Goal: Information Seeking & Learning: Learn about a topic

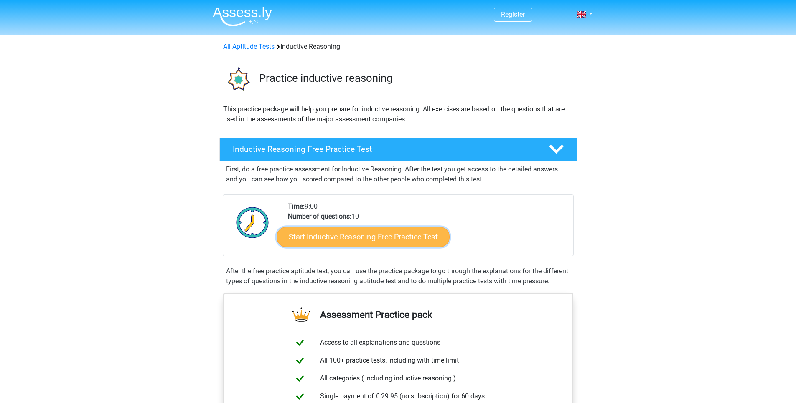
click at [389, 240] on link "Start Inductive Reasoning Free Practice Test" at bounding box center [363, 237] width 173 height 20
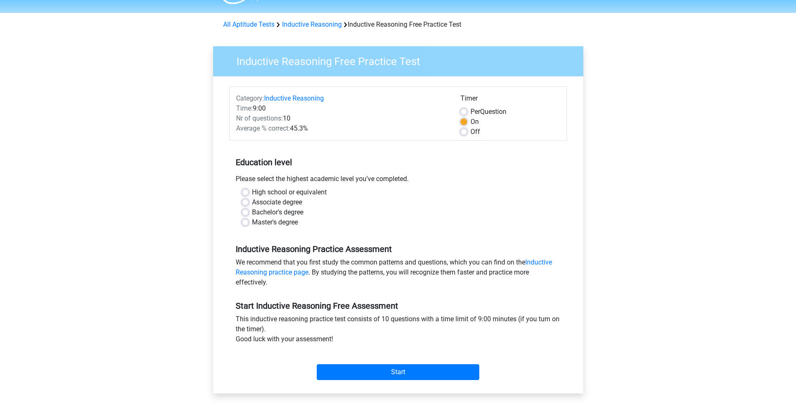
scroll to position [50, 0]
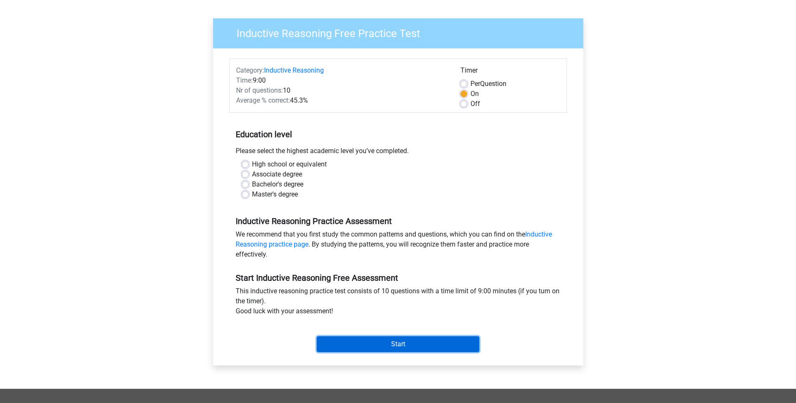
click at [402, 349] on input "Start" at bounding box center [398, 345] width 162 height 16
click at [300, 168] on label "High school or equivalent" at bounding box center [289, 165] width 75 height 10
click at [249, 168] on input "High school or equivalent" at bounding box center [245, 164] width 7 height 8
radio input "true"
click at [305, 165] on label "High school or equivalent" at bounding box center [289, 165] width 75 height 10
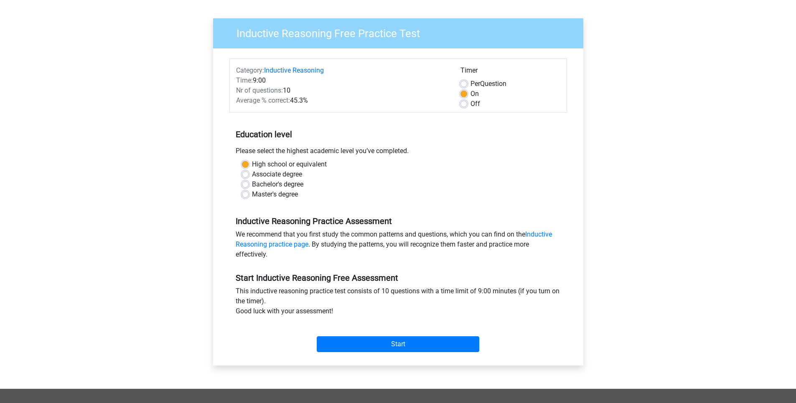
click at [249, 165] on input "High school or equivalent" at bounding box center [245, 164] width 7 height 8
click at [299, 180] on label "Bachelor's degree" at bounding box center [277, 185] width 51 height 10
click at [249, 180] on input "Bachelor's degree" at bounding box center [245, 184] width 7 height 8
radio input "true"
drag, startPoint x: 297, startPoint y: 186, endPoint x: 299, endPoint y: 173, distance: 13.1
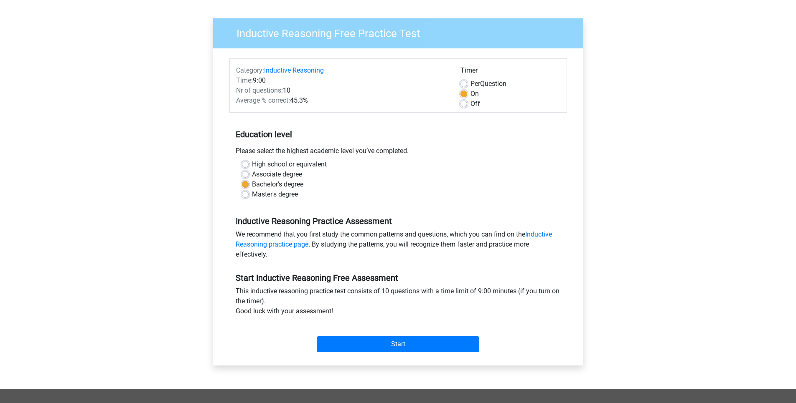
click at [297, 185] on label "Bachelor's degree" at bounding box center [277, 185] width 51 height 10
click at [249, 185] on input "Bachelor's degree" at bounding box center [245, 184] width 7 height 8
click at [299, 173] on label "Associate degree" at bounding box center [277, 175] width 50 height 10
click at [249, 173] on input "Associate degree" at bounding box center [245, 174] width 7 height 8
radio input "true"
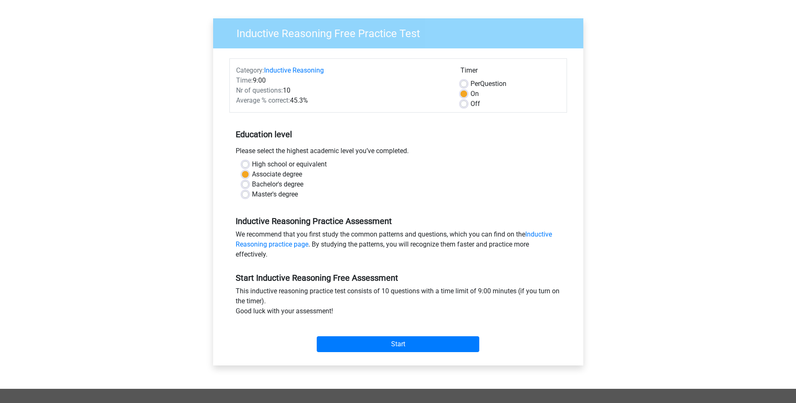
drag, startPoint x: 299, startPoint y: 178, endPoint x: 299, endPoint y: 183, distance: 4.6
click at [299, 180] on div "High school or equivalent Associate degree Bachelor's degree Master's degree" at bounding box center [398, 180] width 325 height 40
click at [299, 183] on label "Bachelor's degree" at bounding box center [277, 185] width 51 height 10
click at [249, 183] on input "Bachelor's degree" at bounding box center [245, 184] width 7 height 8
radio input "true"
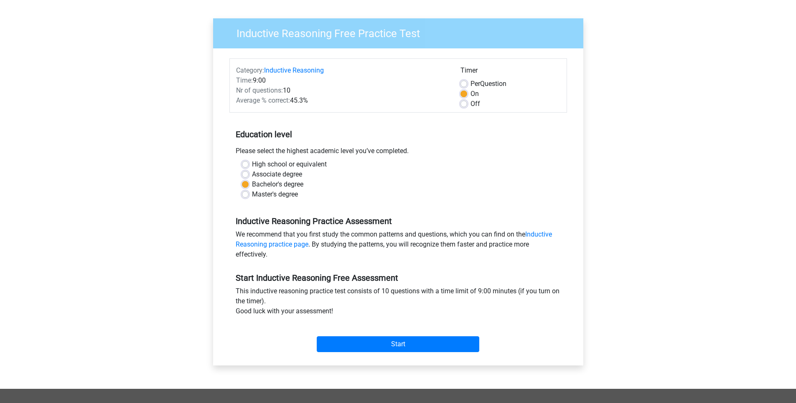
drag, startPoint x: 299, startPoint y: 172, endPoint x: 297, endPoint y: 183, distance: 11.1
click at [297, 178] on label "Associate degree" at bounding box center [277, 175] width 50 height 10
click at [297, 185] on label "Bachelor's degree" at bounding box center [277, 185] width 51 height 10
click at [249, 185] on input "Bachelor's degree" at bounding box center [245, 184] width 7 height 8
click at [381, 334] on div "Start" at bounding box center [397, 337] width 337 height 29
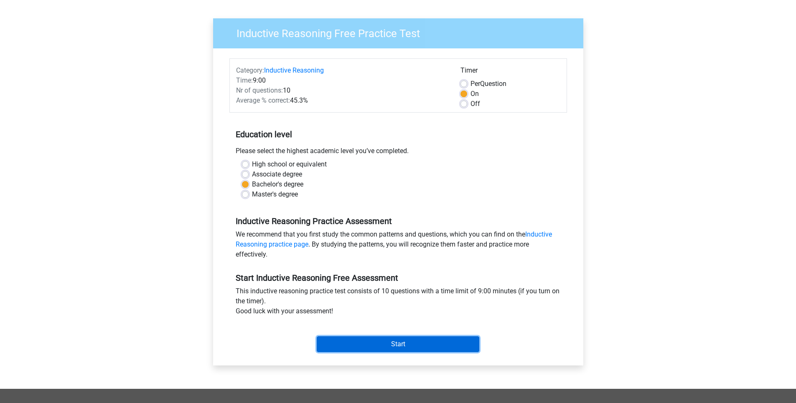
click at [384, 337] on input "Start" at bounding box center [398, 345] width 162 height 16
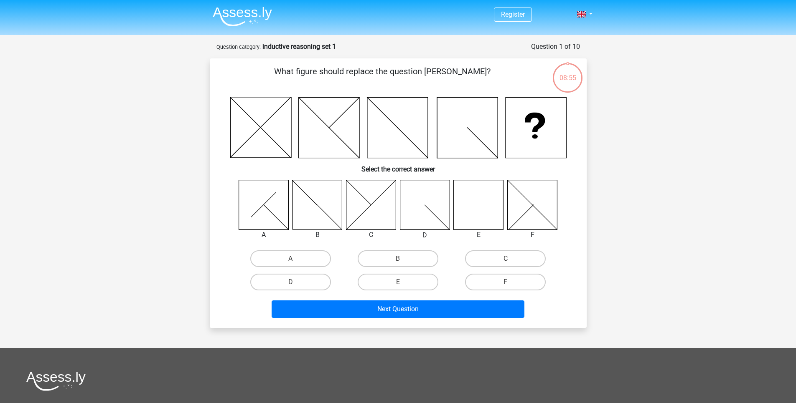
click at [485, 210] on icon at bounding box center [479, 205] width 50 height 50
click at [430, 284] on label "E" at bounding box center [398, 282] width 81 height 17
click at [403, 284] on input "E" at bounding box center [400, 284] width 5 height 5
radio input "true"
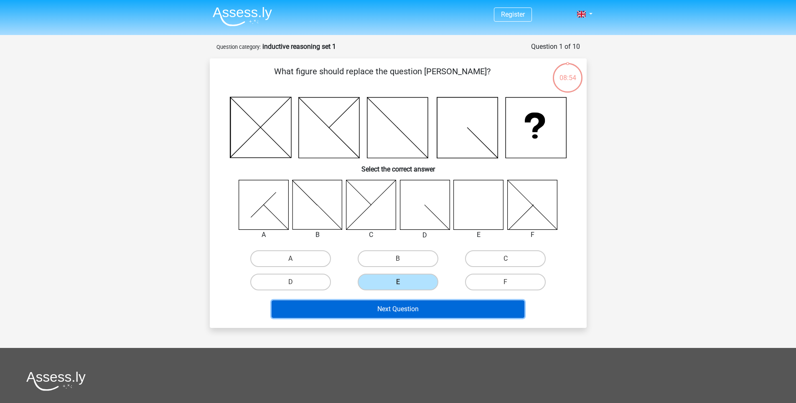
click at [426, 308] on button "Next Question" at bounding box center [398, 310] width 253 height 18
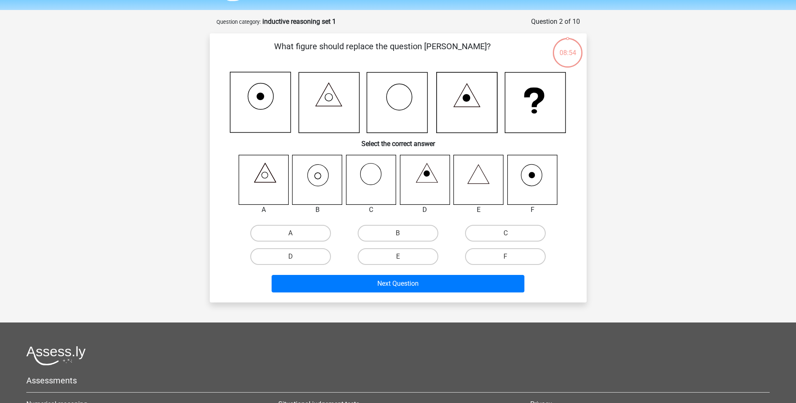
scroll to position [42, 0]
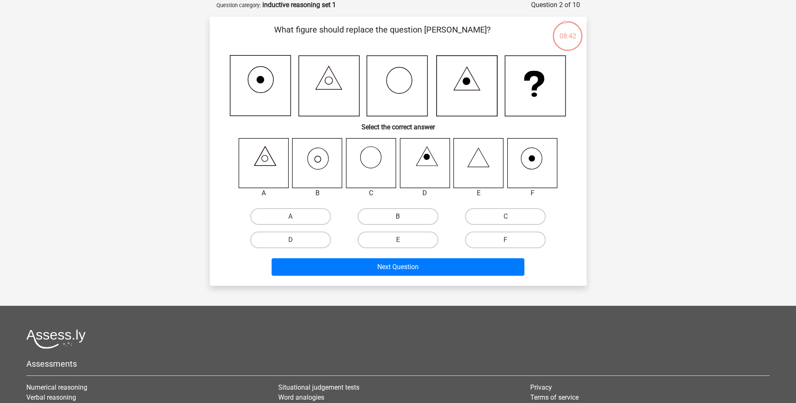
click at [411, 220] on label "B" at bounding box center [398, 216] width 81 height 17
click at [403, 220] on input "B" at bounding box center [400, 219] width 5 height 5
radio input "true"
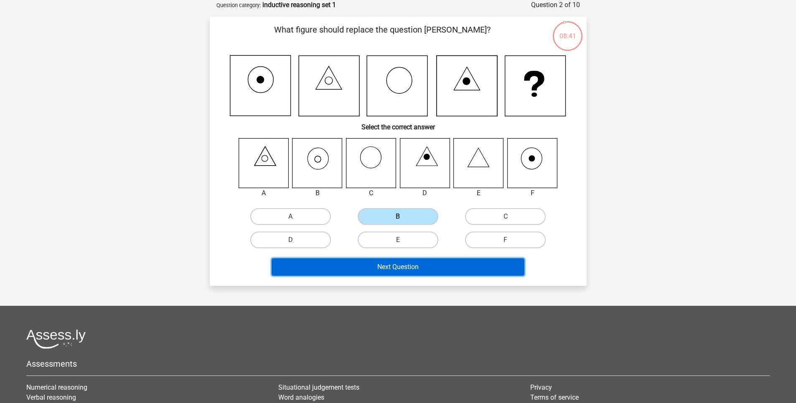
click at [405, 266] on button "Next Question" at bounding box center [398, 268] width 253 height 18
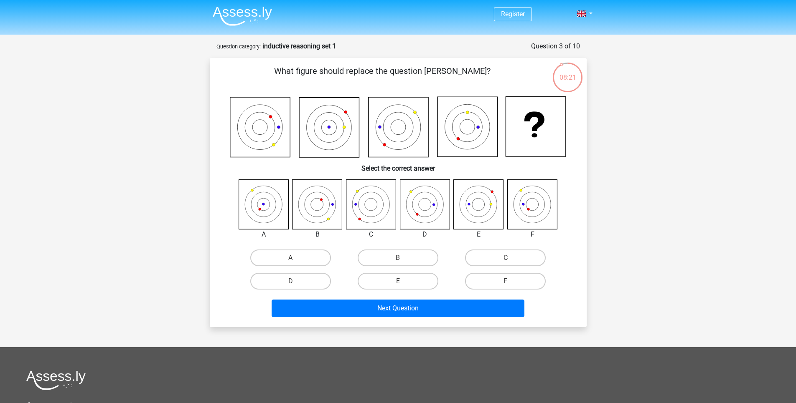
scroll to position [0, 0]
click at [280, 256] on label "A" at bounding box center [290, 258] width 81 height 17
click at [290, 259] on input "A" at bounding box center [292, 261] width 5 height 5
radio input "true"
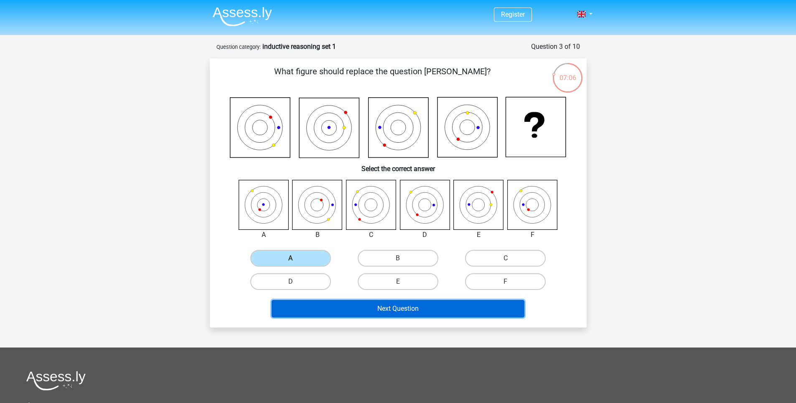
click at [345, 315] on button "Next Question" at bounding box center [398, 309] width 253 height 18
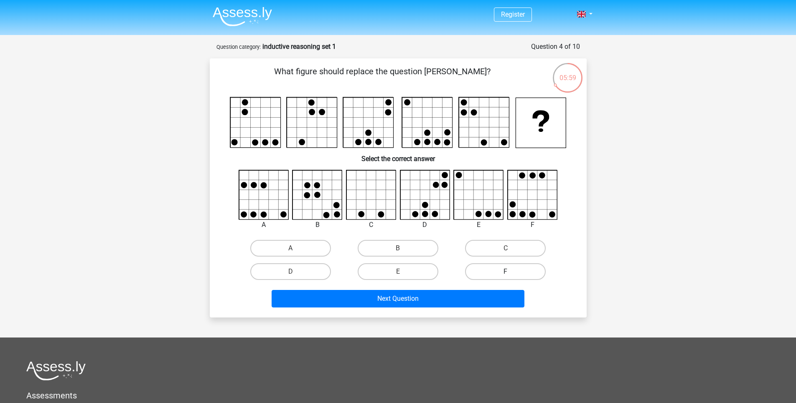
click at [499, 272] on label "F" at bounding box center [505, 272] width 81 height 17
click at [505, 272] on input "F" at bounding box center [507, 274] width 5 height 5
radio input "true"
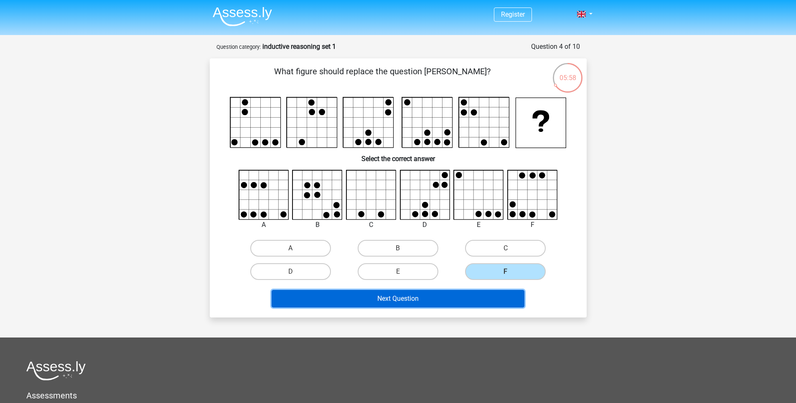
click at [475, 304] on button "Next Question" at bounding box center [398, 299] width 253 height 18
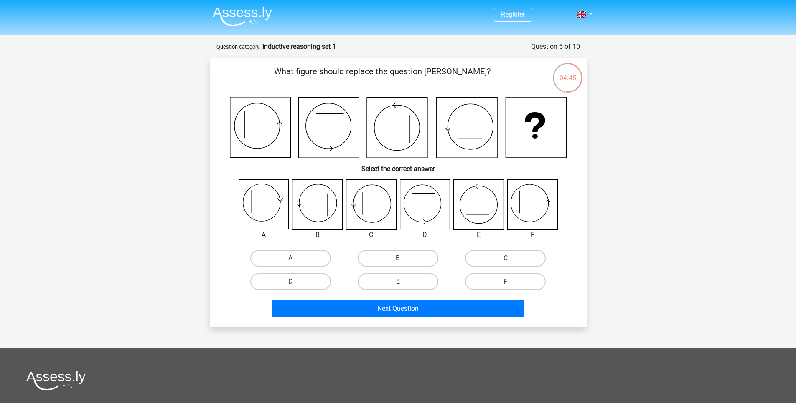
click at [526, 261] on label "C" at bounding box center [505, 258] width 81 height 17
click at [511, 261] on input "C" at bounding box center [507, 261] width 5 height 5
radio input "true"
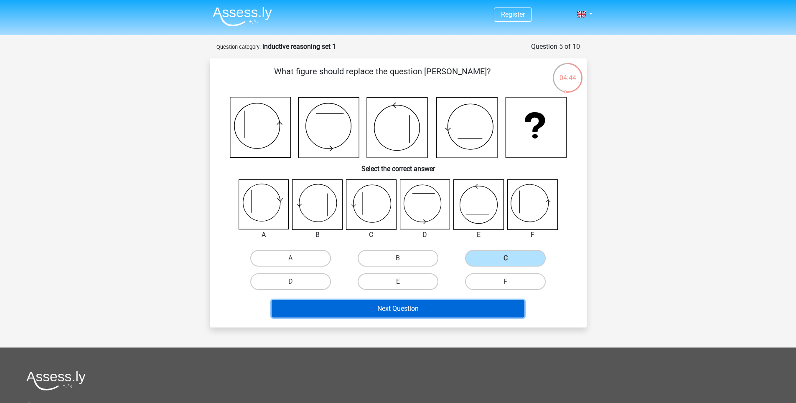
click at [458, 312] on button "Next Question" at bounding box center [398, 309] width 253 height 18
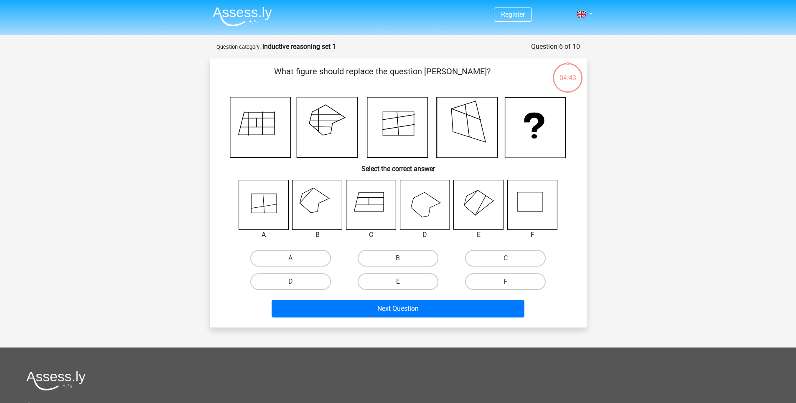
scroll to position [42, 0]
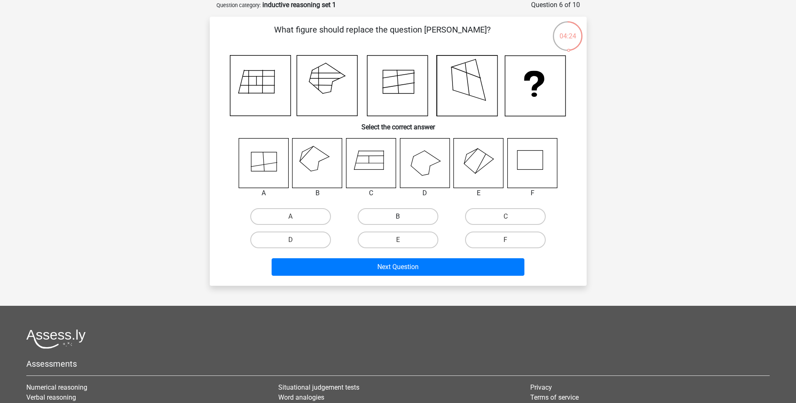
click at [404, 216] on label "B" at bounding box center [398, 216] width 81 height 17
click at [403, 217] on input "B" at bounding box center [400, 219] width 5 height 5
radio input "true"
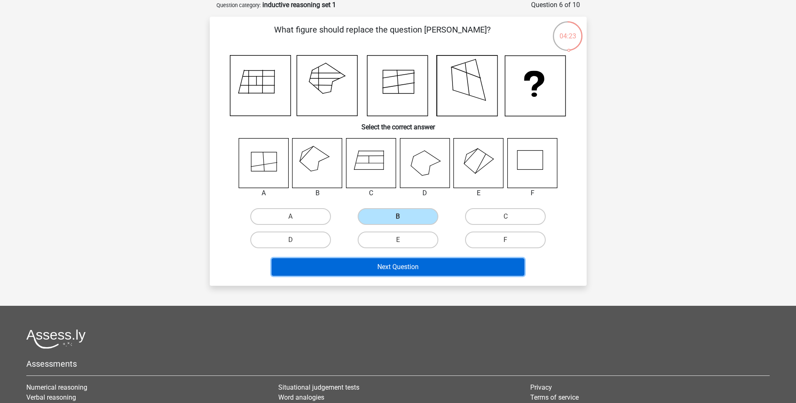
click at [409, 272] on button "Next Question" at bounding box center [398, 268] width 253 height 18
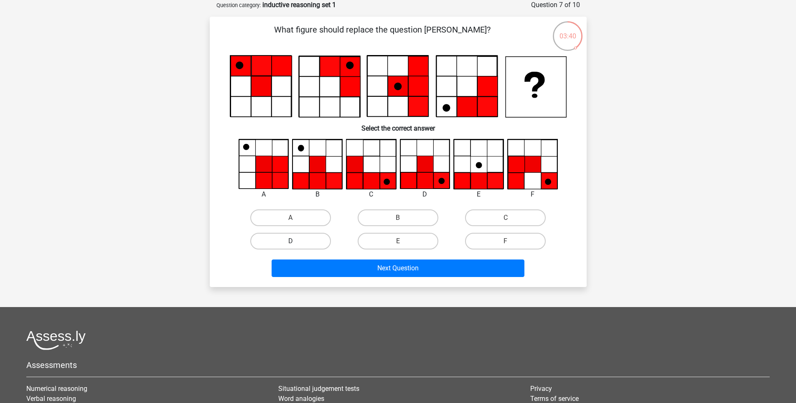
click at [287, 244] on label "D" at bounding box center [290, 241] width 81 height 17
click at [290, 244] on input "D" at bounding box center [292, 243] width 5 height 5
radio input "true"
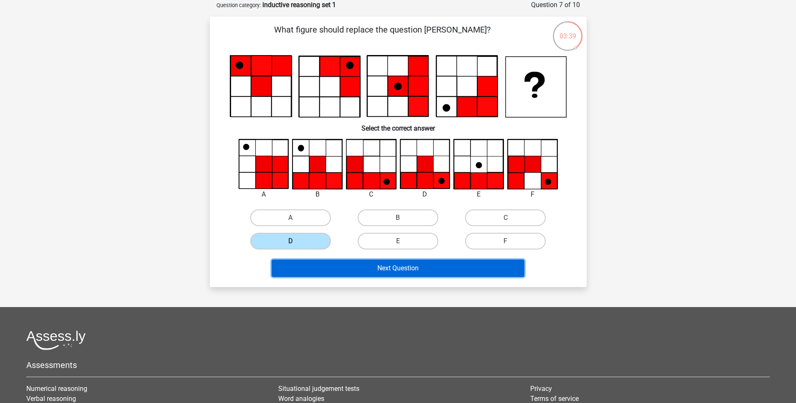
click at [378, 272] on button "Next Question" at bounding box center [398, 269] width 253 height 18
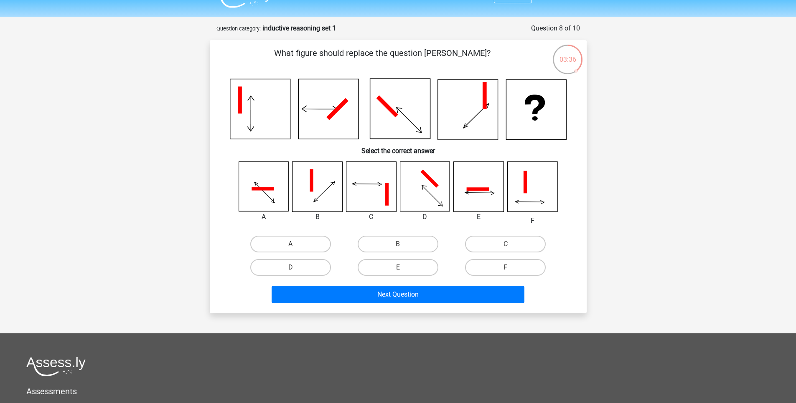
scroll to position [0, 0]
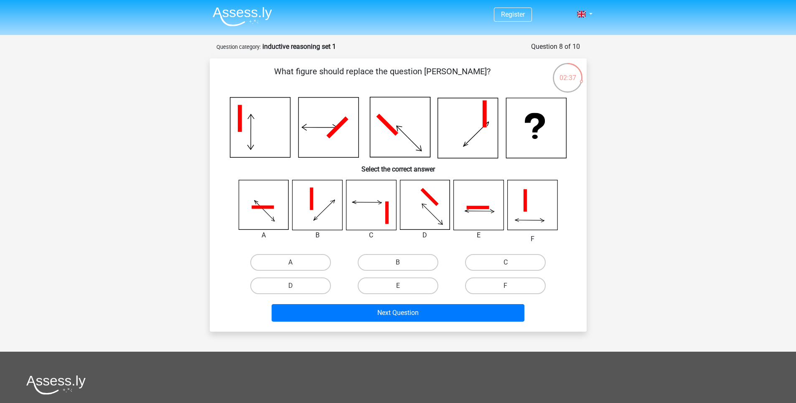
click at [397, 287] on div "E" at bounding box center [398, 286] width 101 height 17
click at [403, 289] on input "E" at bounding box center [400, 288] width 5 height 5
radio input "true"
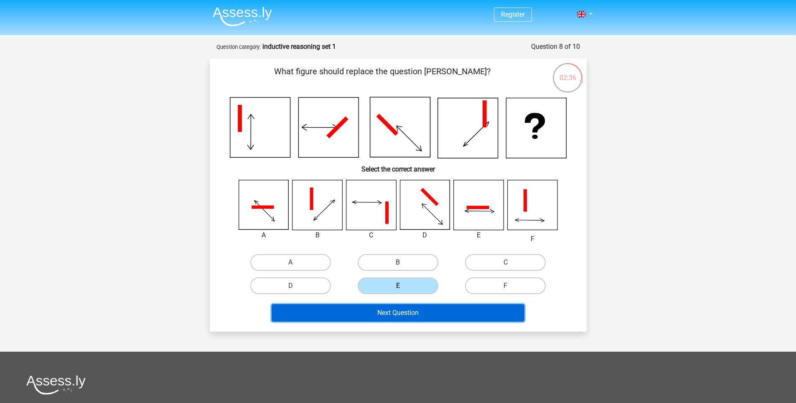
click at [416, 309] on button "Next Question" at bounding box center [398, 314] width 253 height 18
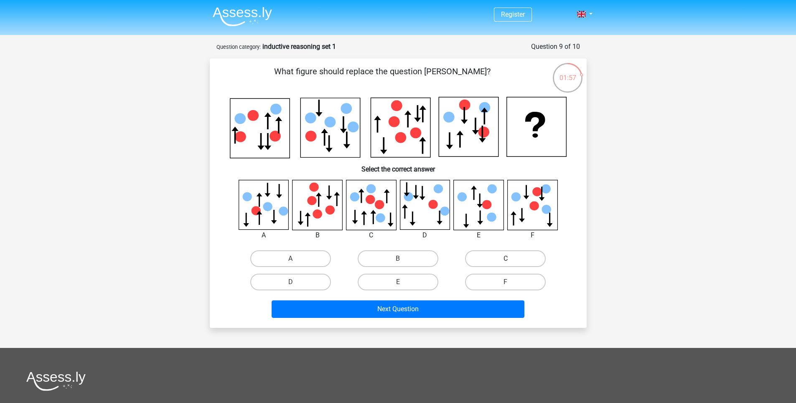
click at [503, 254] on label "C" at bounding box center [505, 259] width 81 height 17
click at [505, 259] on input "C" at bounding box center [507, 261] width 5 height 5
radio input "true"
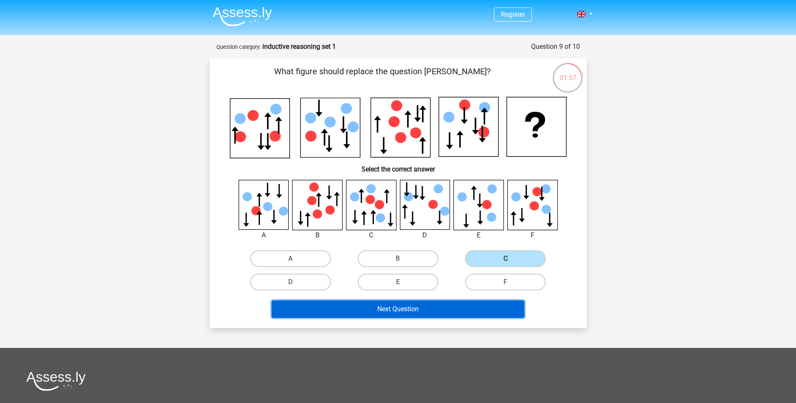
click at [485, 312] on button "Next Question" at bounding box center [398, 310] width 253 height 18
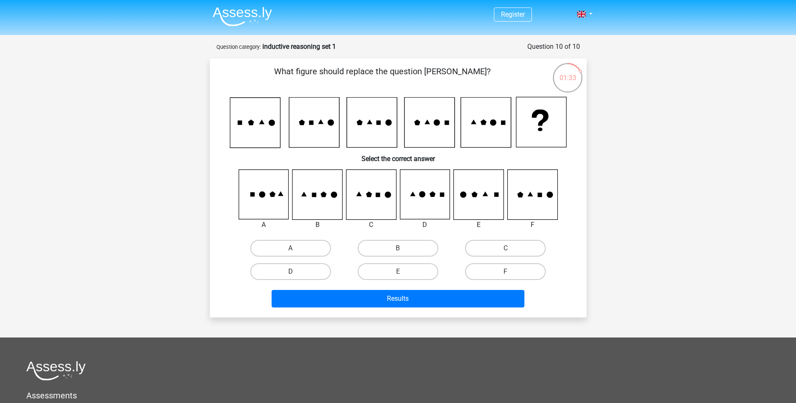
click at [320, 275] on label "D" at bounding box center [290, 272] width 81 height 17
click at [296, 275] on input "D" at bounding box center [292, 274] width 5 height 5
radio input "true"
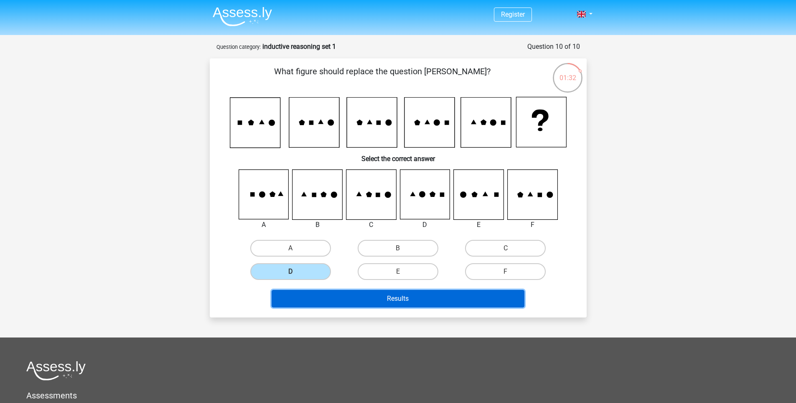
click at [370, 303] on button "Results" at bounding box center [398, 299] width 253 height 18
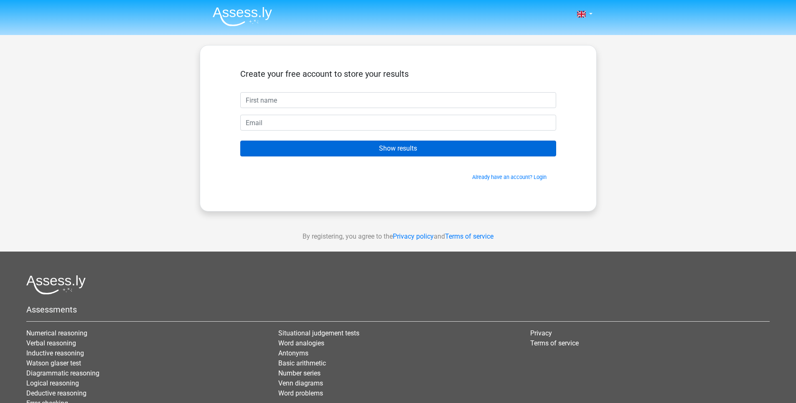
type input "T"
type input "t"
type input "tuvieja"
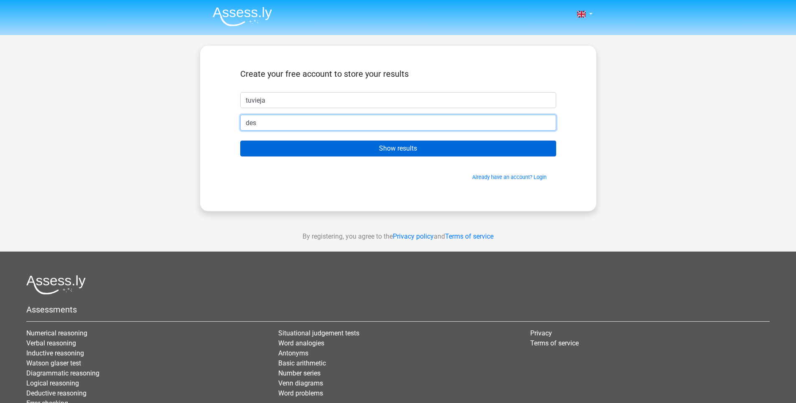
type input "desveladosd@gmail.com"
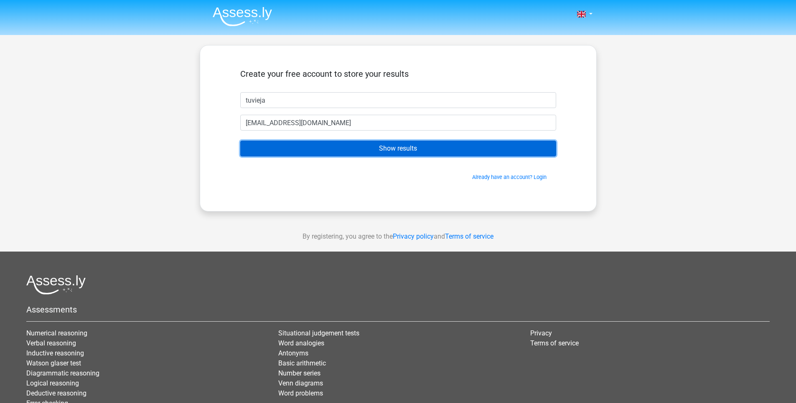
click at [329, 152] on input "Show results" at bounding box center [398, 149] width 316 height 16
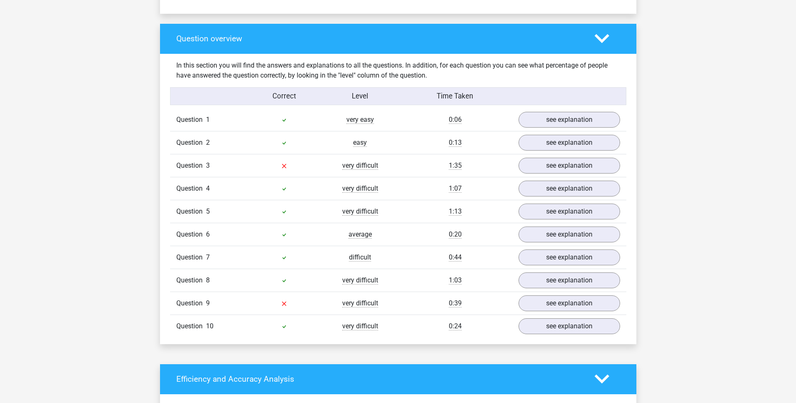
scroll to position [601, 0]
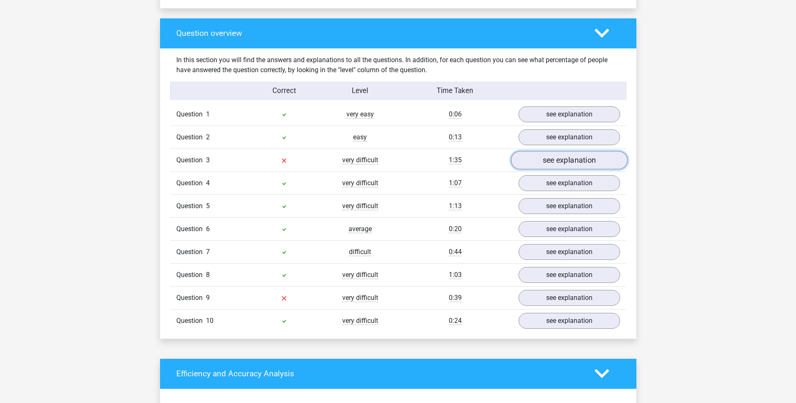
click at [580, 167] on link "see explanation" at bounding box center [568, 160] width 117 height 18
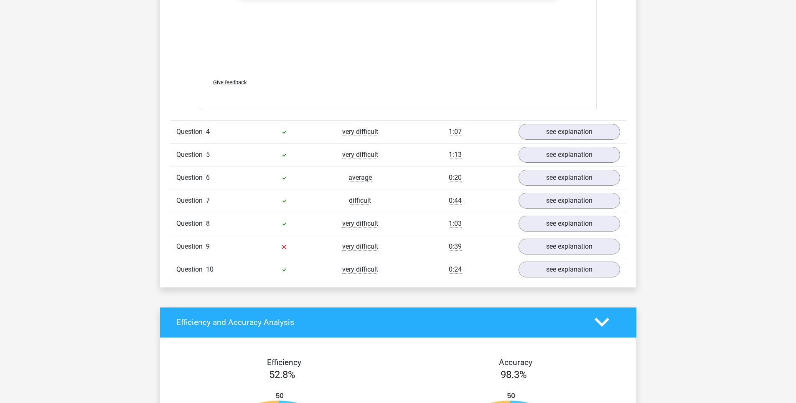
scroll to position [1353, 0]
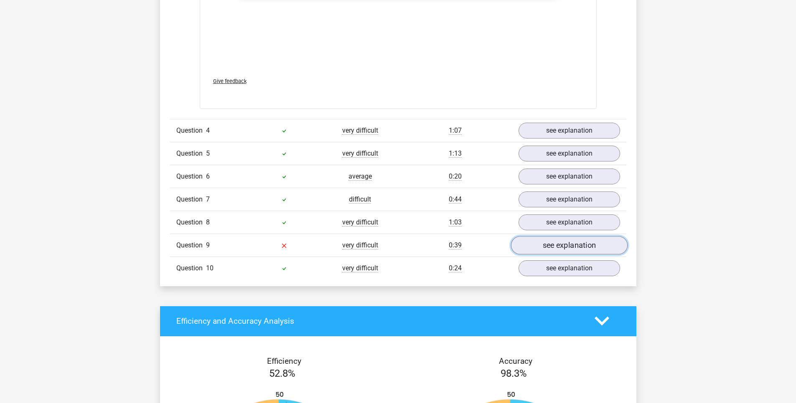
click at [553, 242] on link "see explanation" at bounding box center [568, 245] width 117 height 18
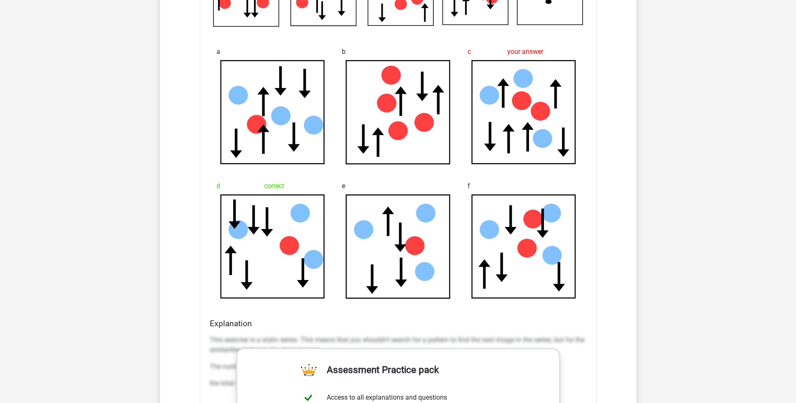
scroll to position [1554, 0]
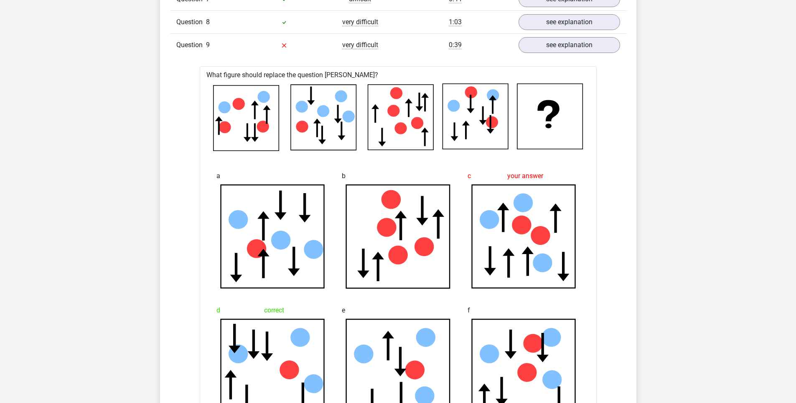
click at [206, 119] on div "What figure should replace the question [PERSON_NAME]? a" at bounding box center [398, 405] width 397 height 679
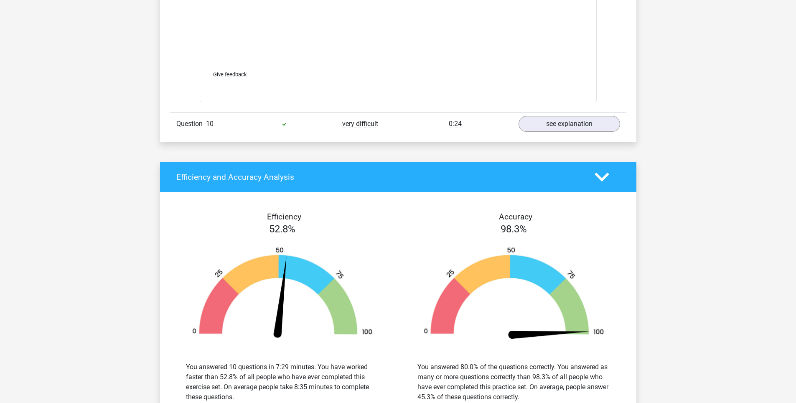
scroll to position [2205, 0]
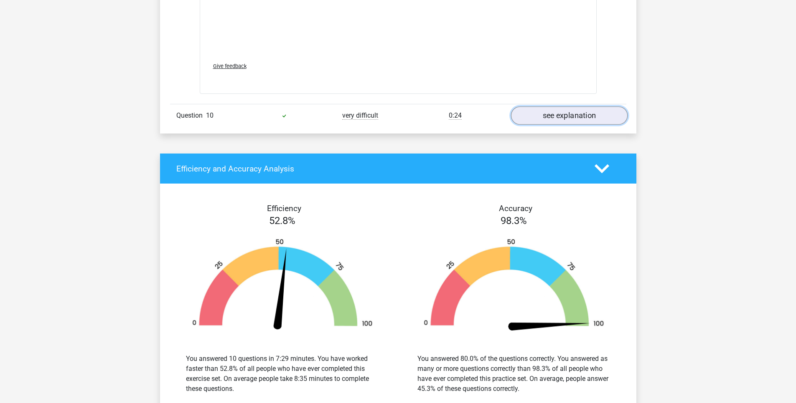
click at [548, 114] on link "see explanation" at bounding box center [568, 116] width 117 height 18
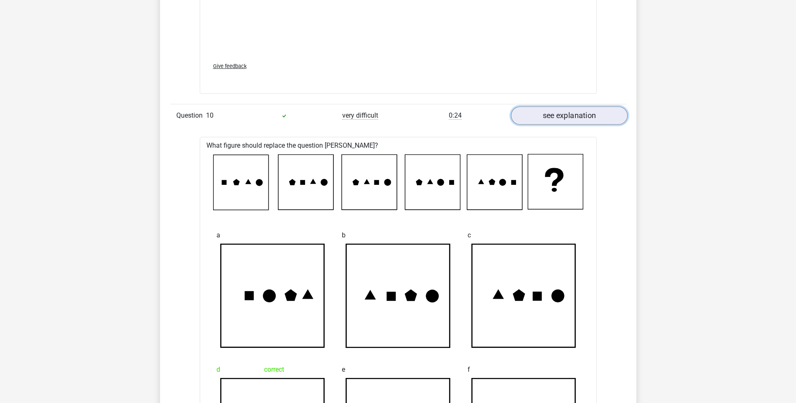
click at [548, 114] on link "see explanation" at bounding box center [568, 116] width 117 height 18
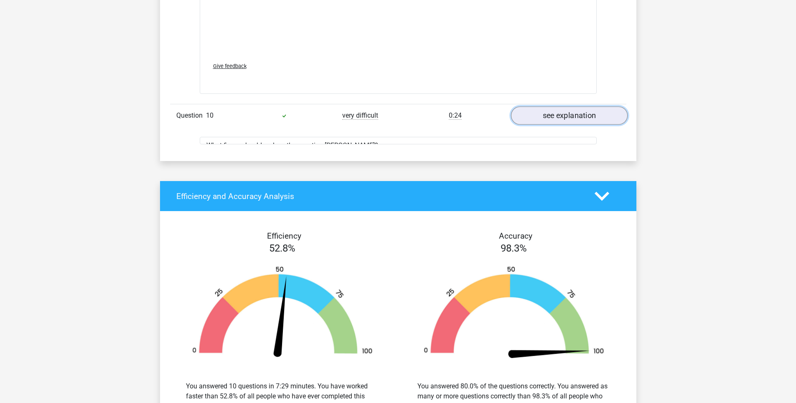
click at [548, 114] on link "see explanation" at bounding box center [568, 116] width 117 height 18
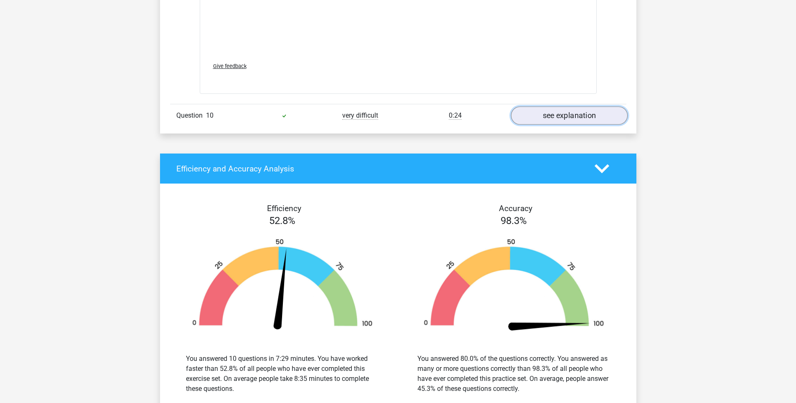
click at [548, 114] on link "see explanation" at bounding box center [568, 116] width 117 height 18
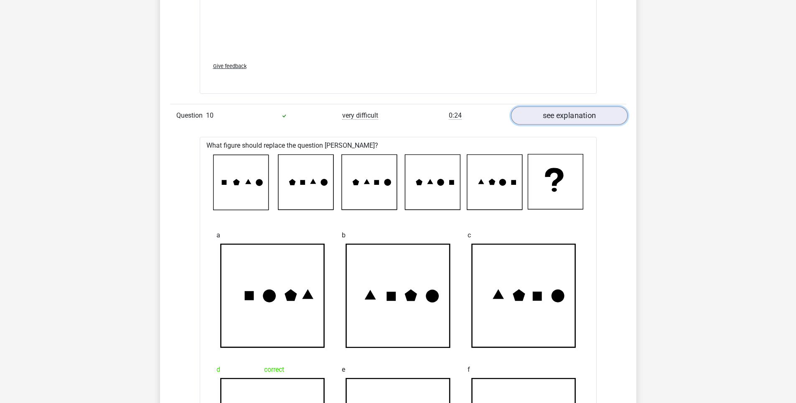
click at [548, 114] on link "see explanation" at bounding box center [568, 116] width 117 height 18
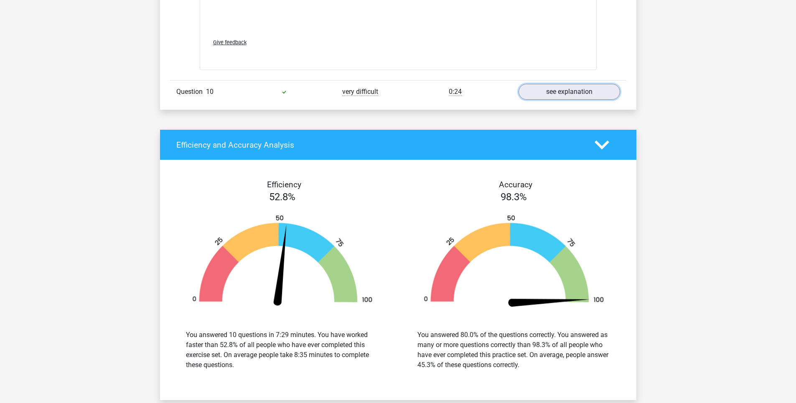
scroll to position [2256, 0]
